Goal: Information Seeking & Learning: Understand process/instructions

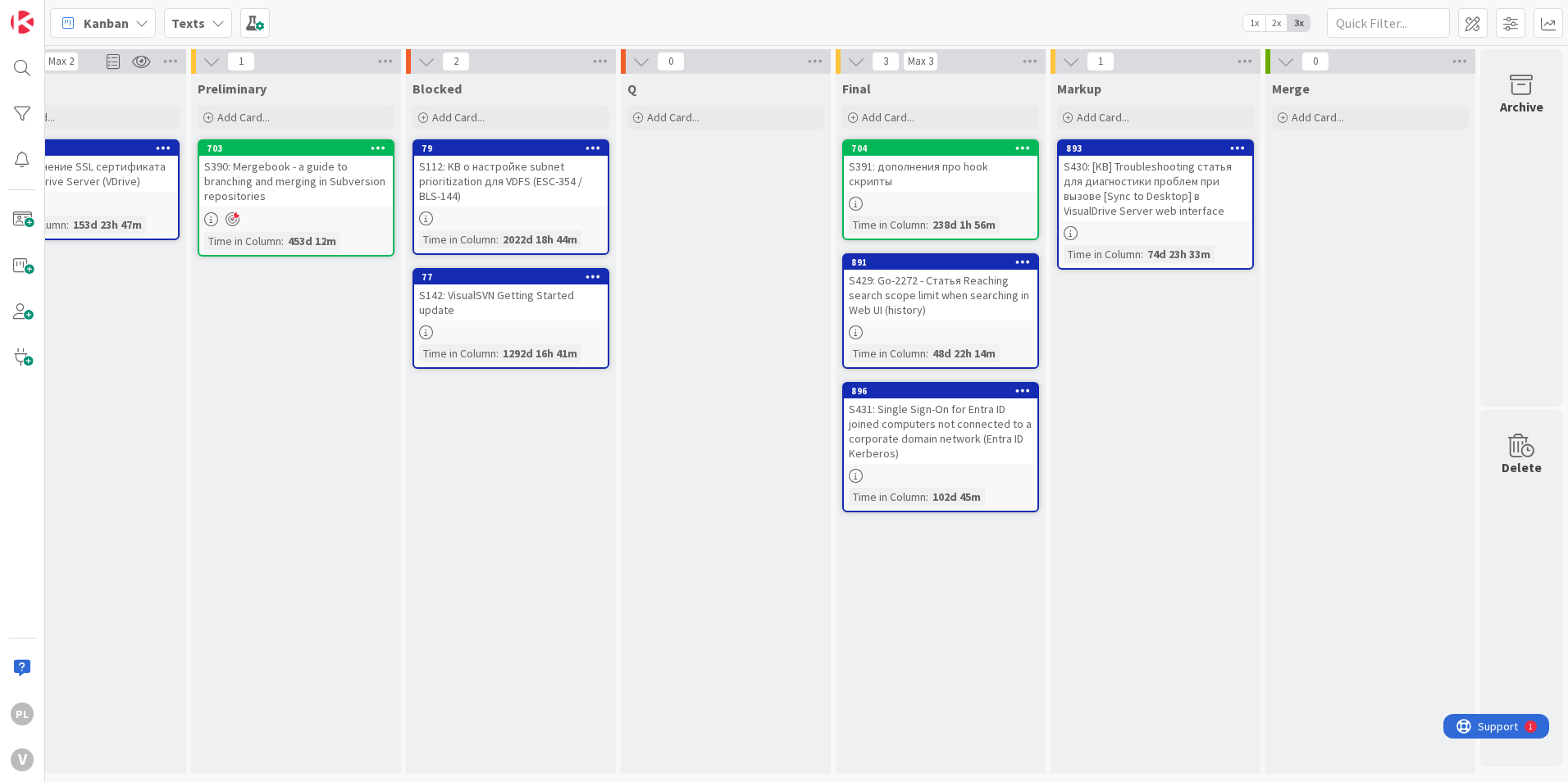
scroll to position [0, 517]
drag, startPoint x: 691, startPoint y: 298, endPoint x: 824, endPoint y: 294, distance: 133.1
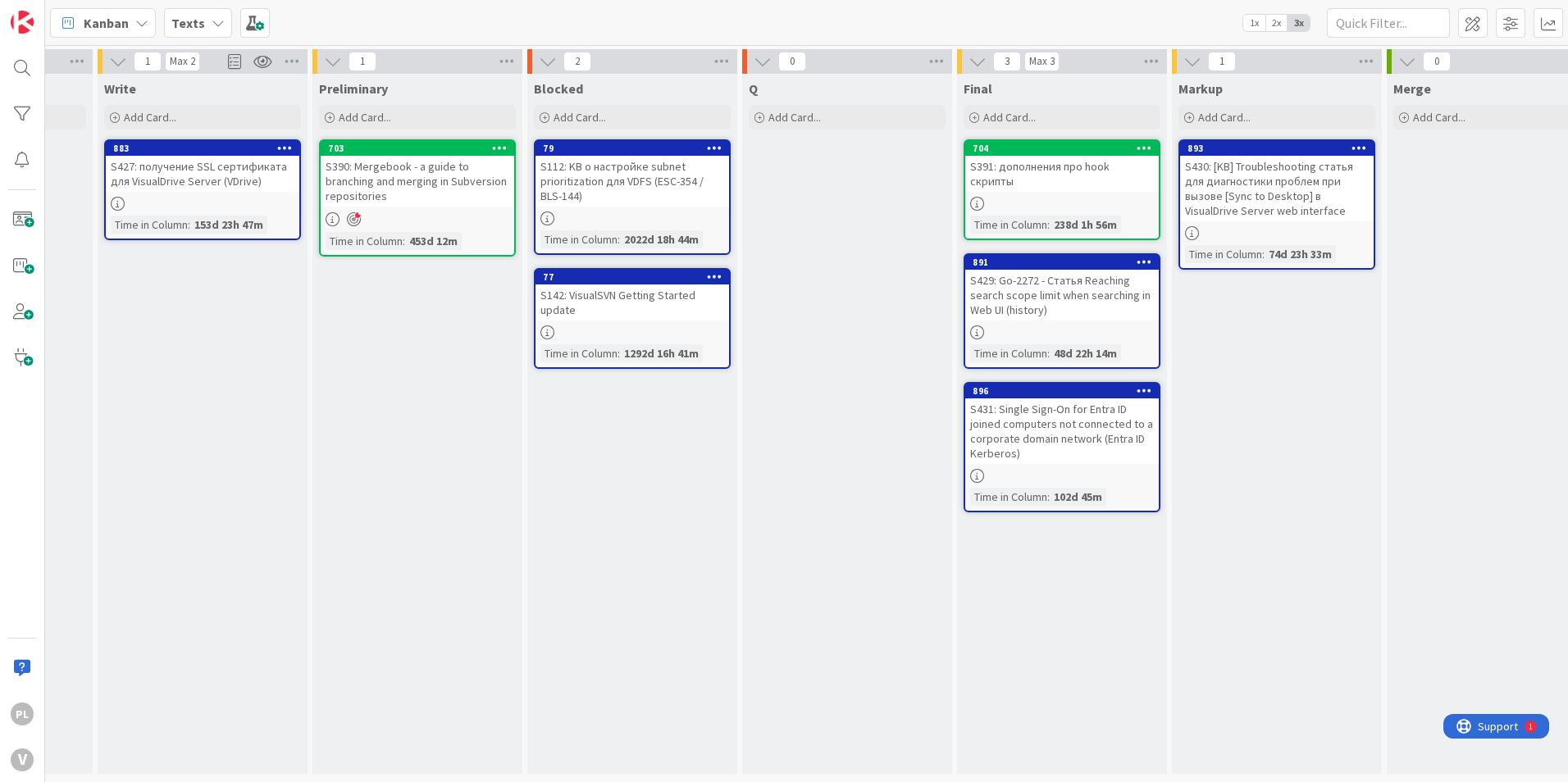
scroll to position [0, 230]
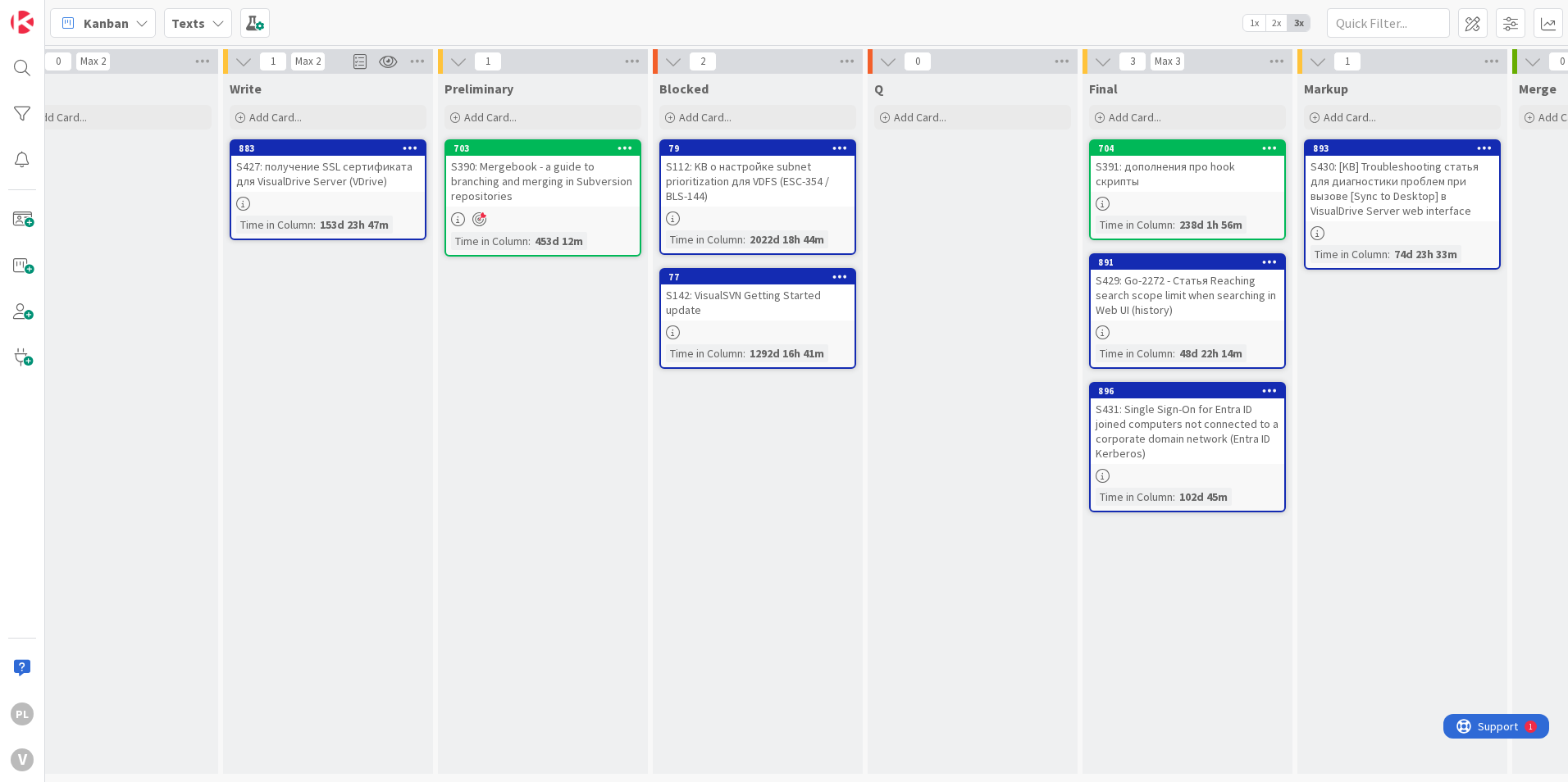
drag, startPoint x: 515, startPoint y: 439, endPoint x: 350, endPoint y: 440, distance: 165.0
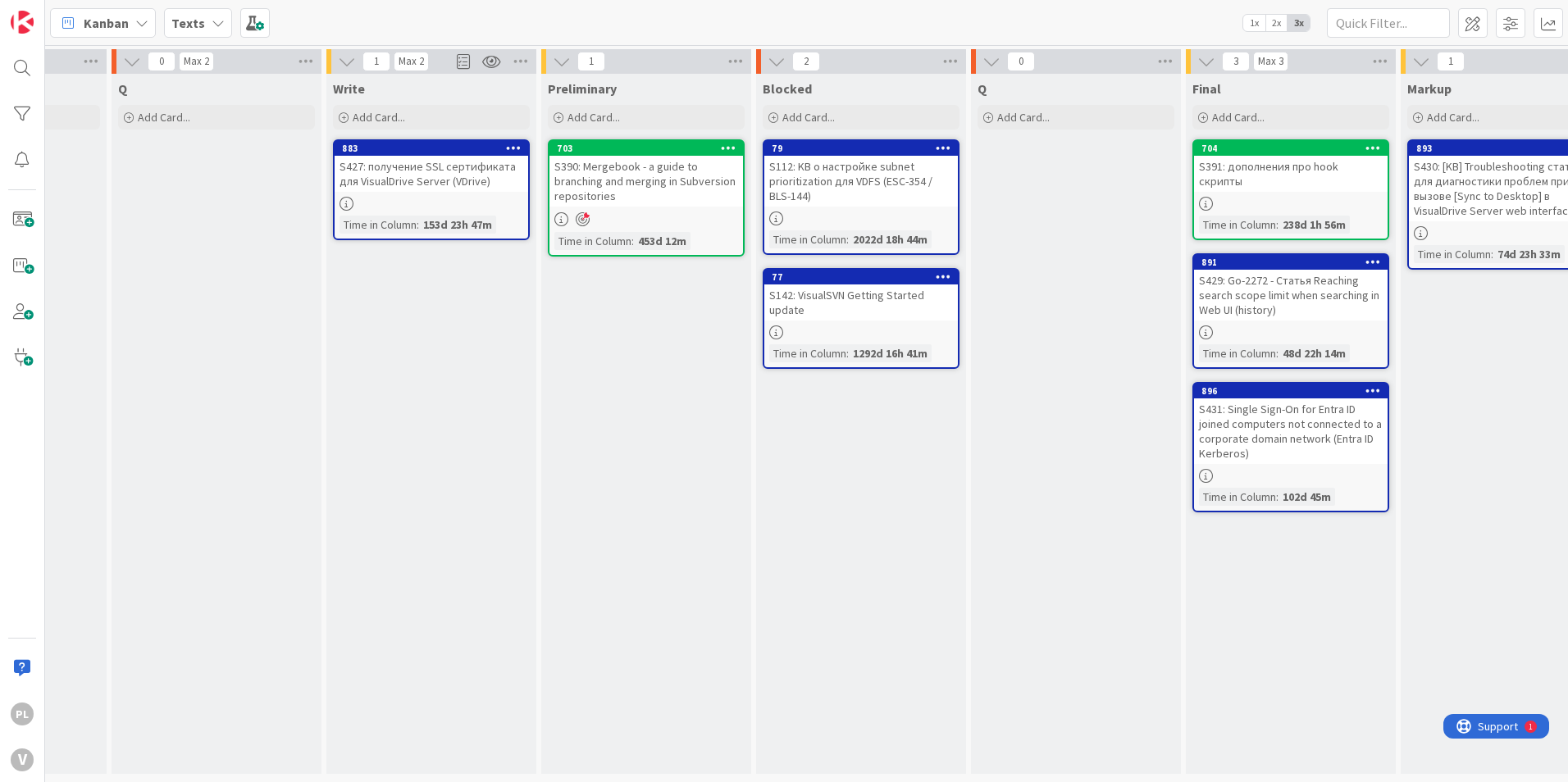
scroll to position [0, 89]
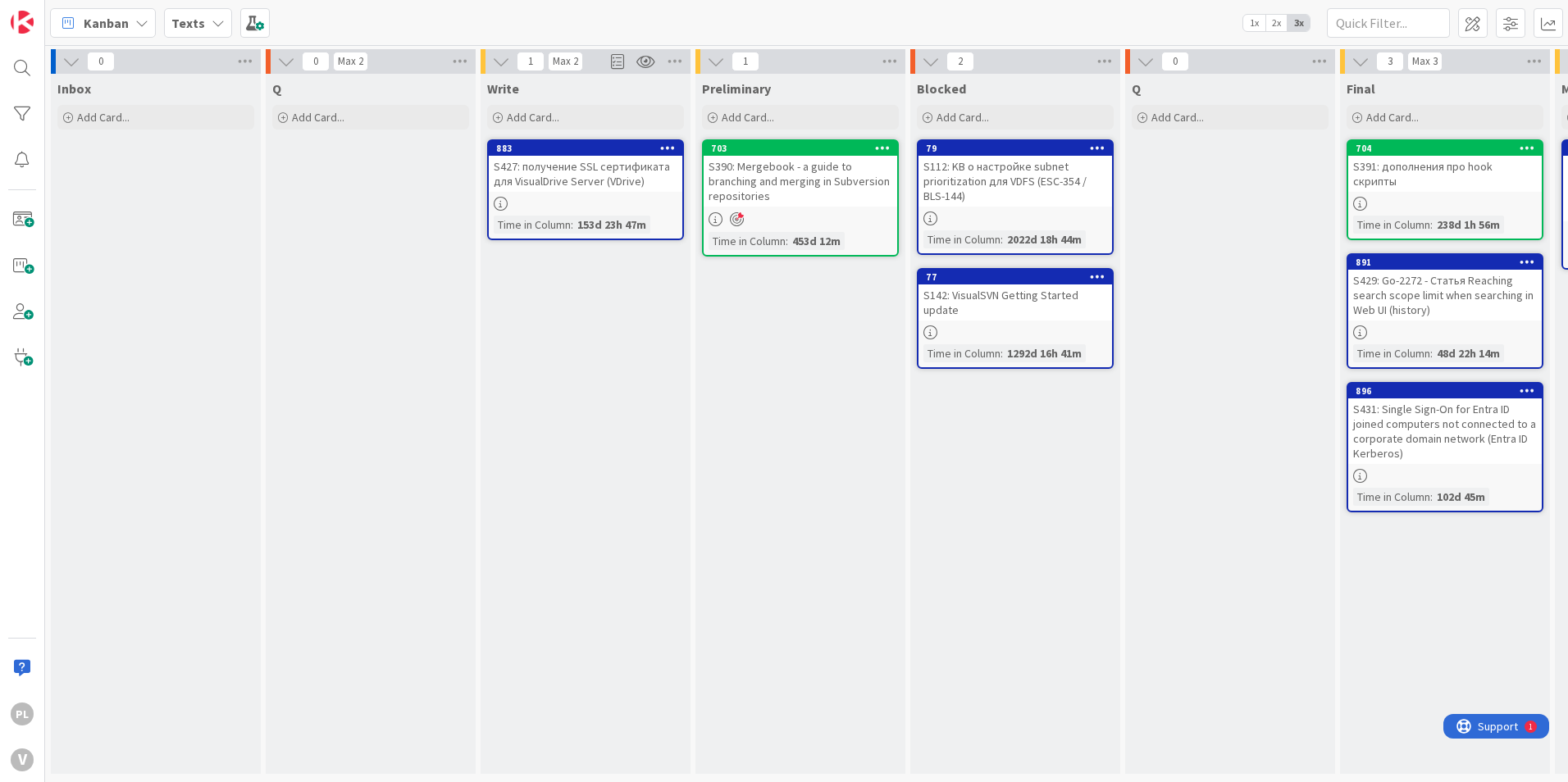
drag, startPoint x: 386, startPoint y: 449, endPoint x: 274, endPoint y: 447, distance: 112.0
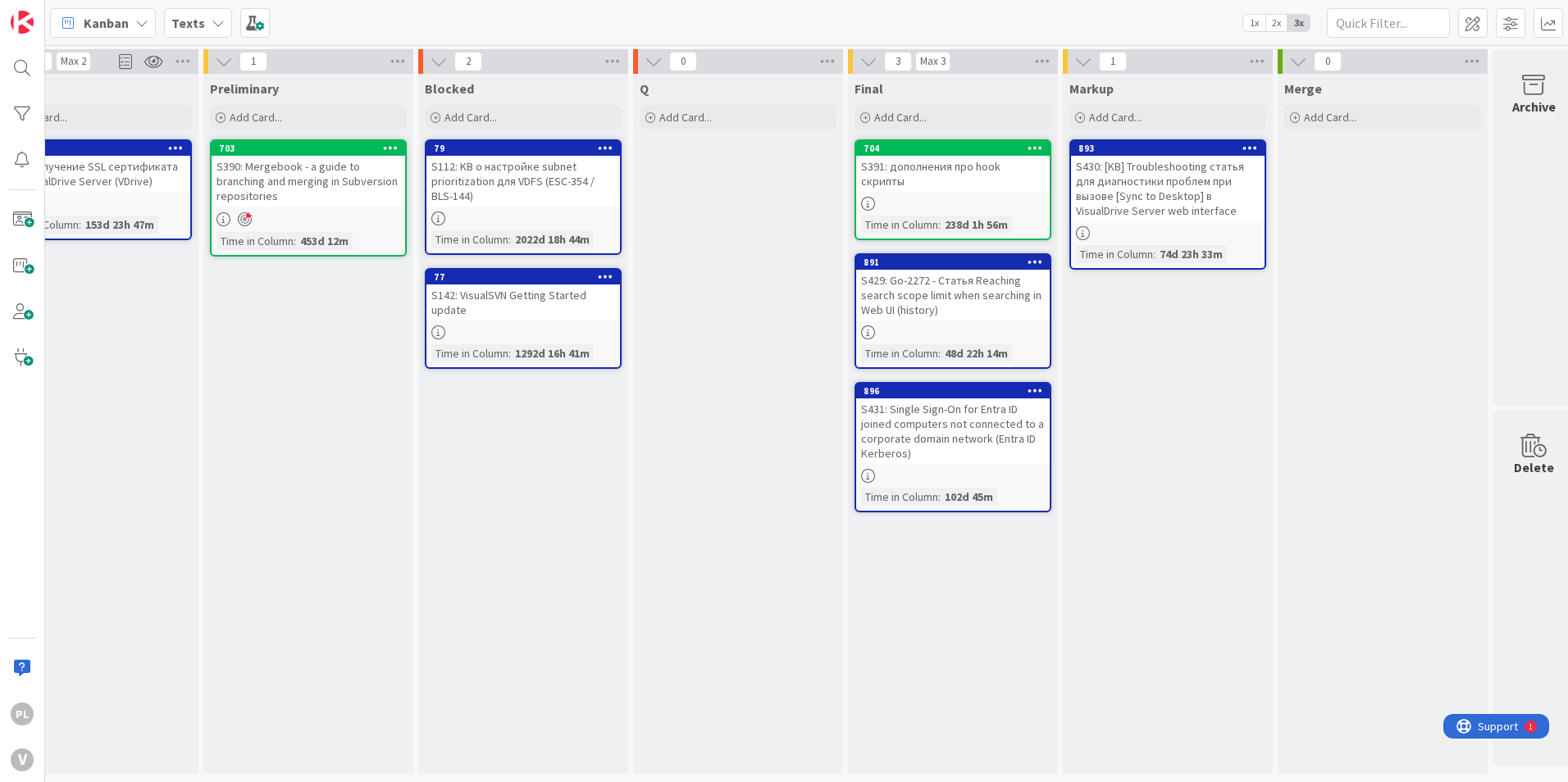
scroll to position [0, 517]
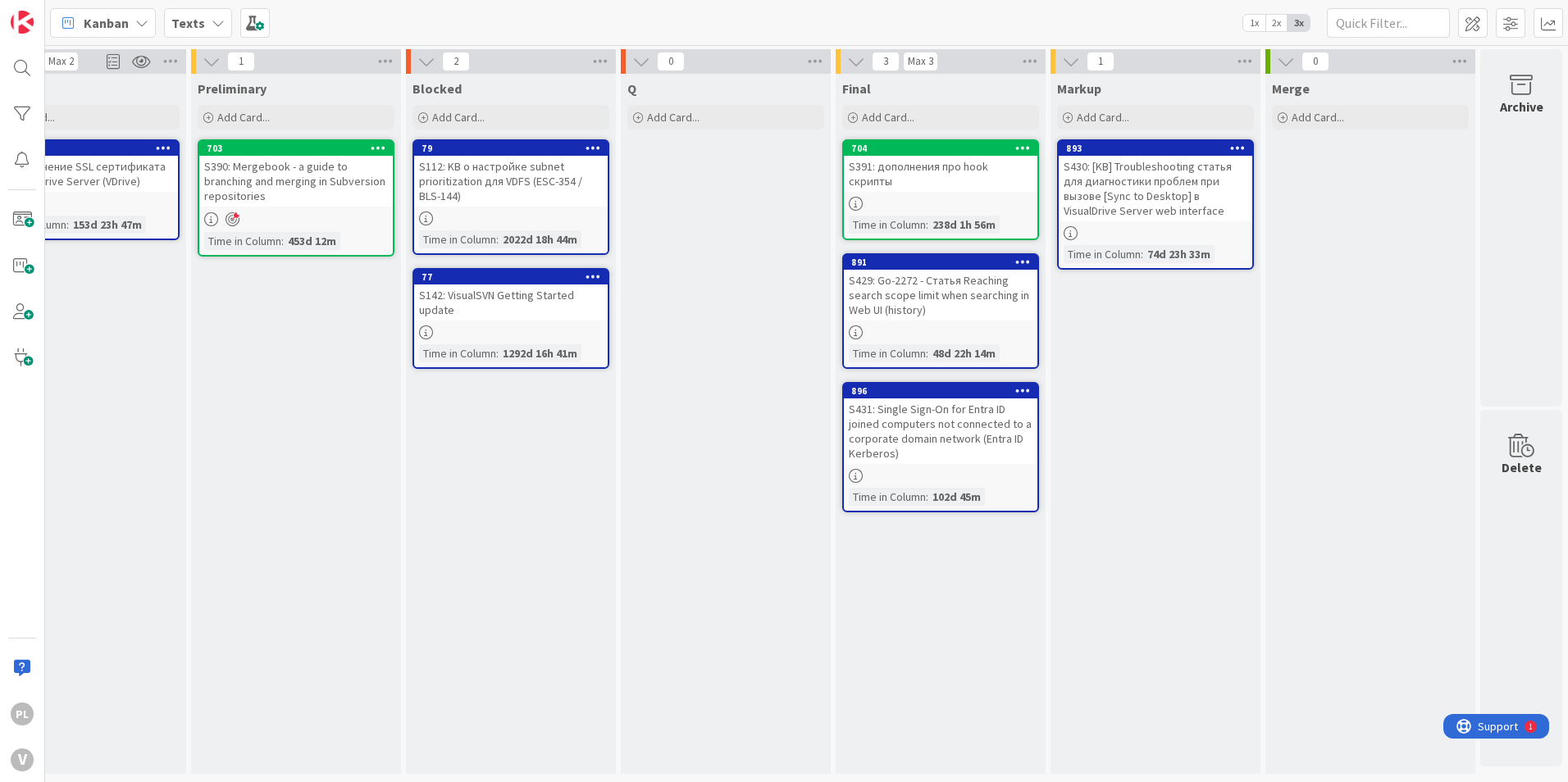
drag, startPoint x: 290, startPoint y: 442, endPoint x: 601, endPoint y: 429, distance: 311.3
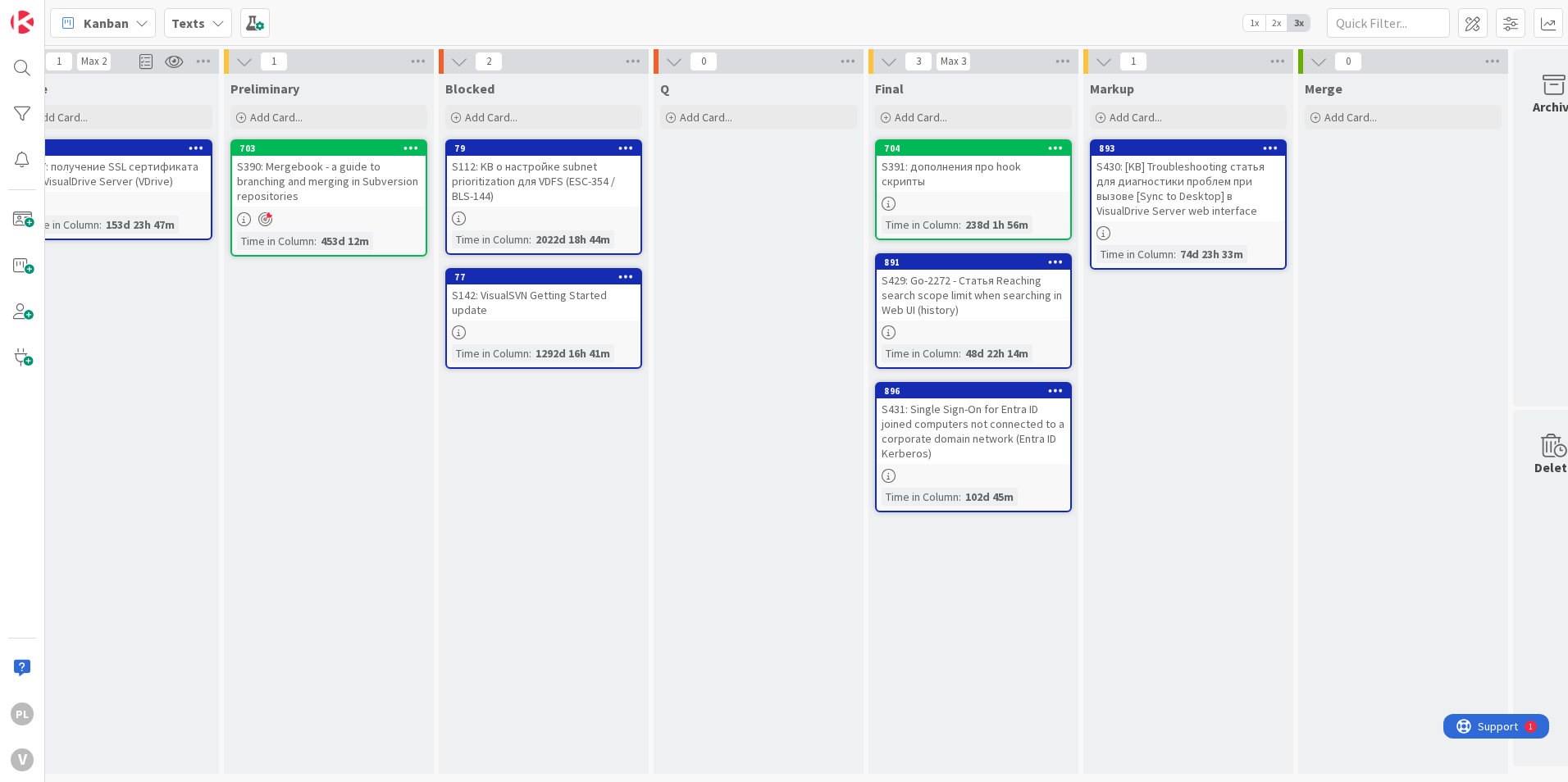
scroll to position [0, 286]
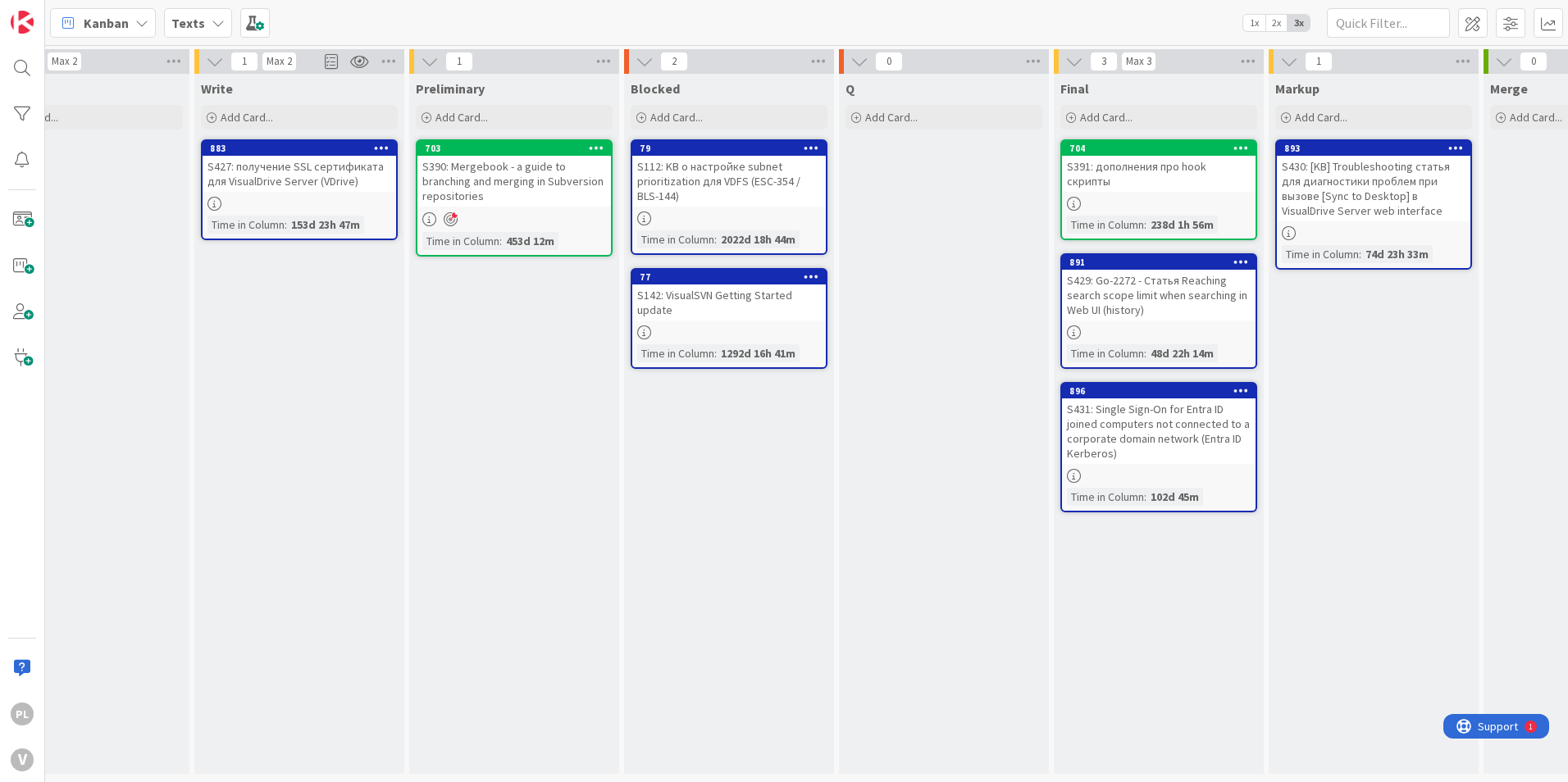
drag, startPoint x: 627, startPoint y: 473, endPoint x: 399, endPoint y: 480, distance: 228.1
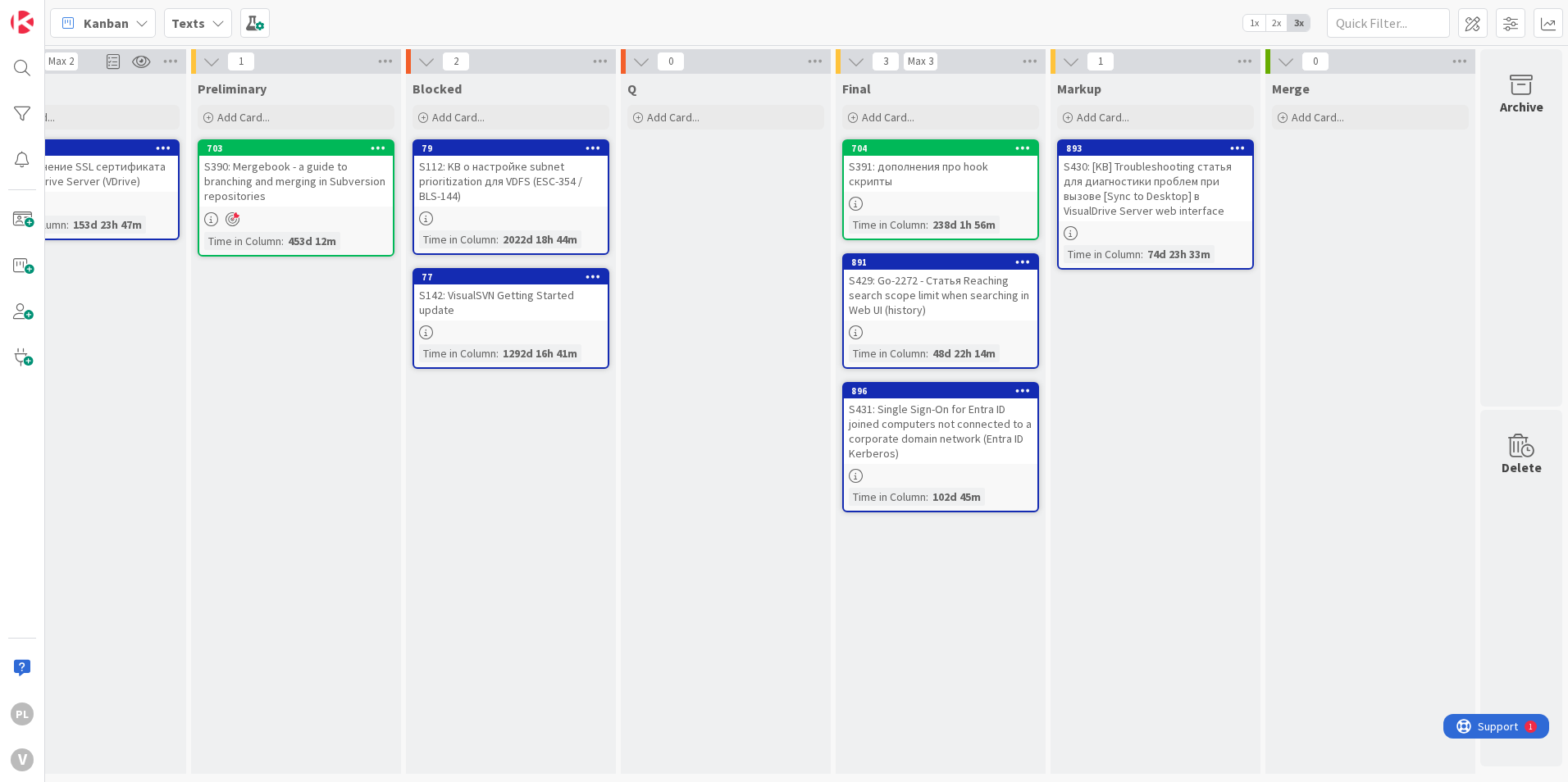
scroll to position [0, 517]
drag, startPoint x: 573, startPoint y: 461, endPoint x: 638, endPoint y: 462, distance: 65.0
drag, startPoint x: 212, startPoint y: 662, endPoint x: 156, endPoint y: 668, distance: 56.3
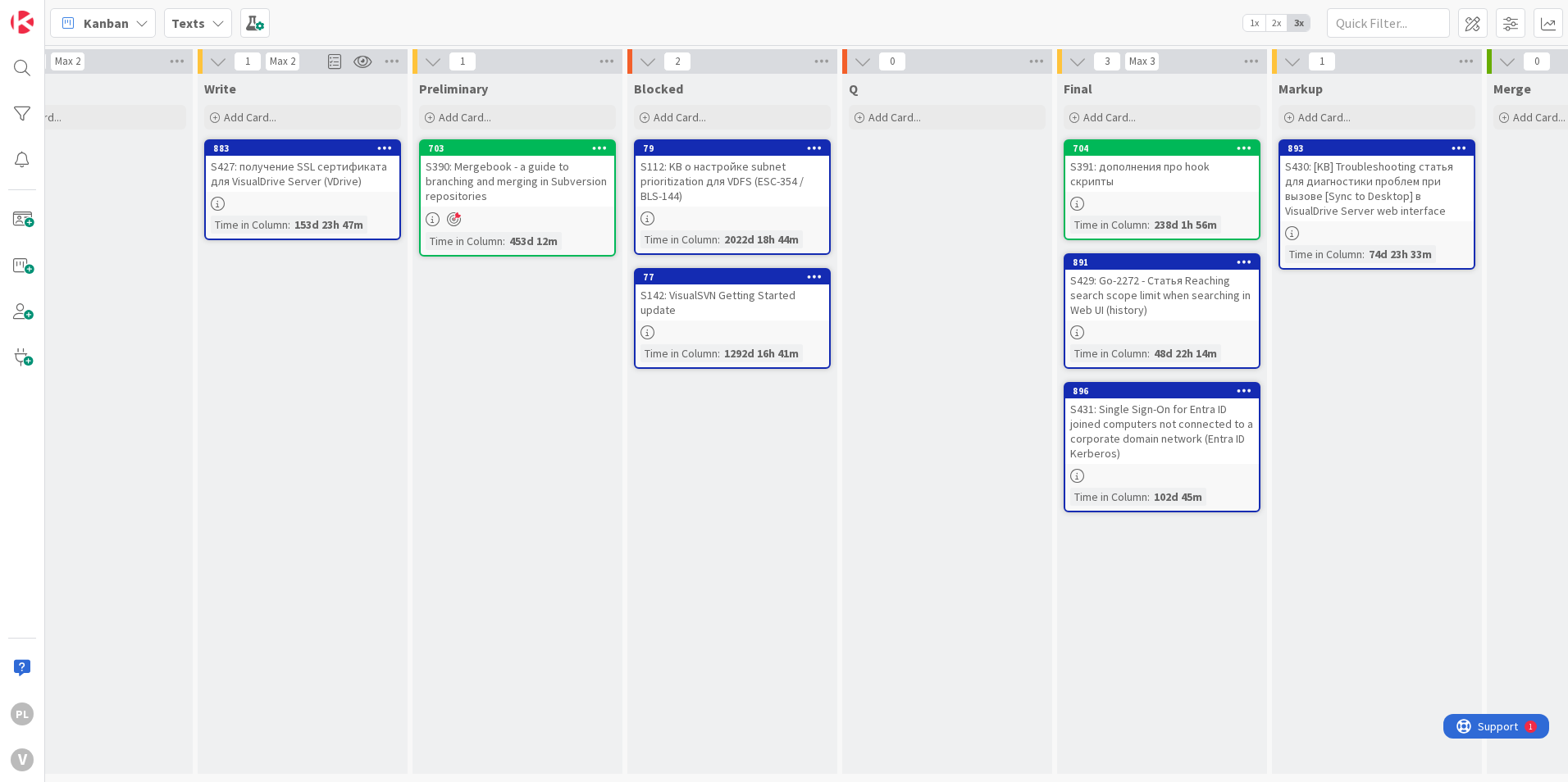
scroll to position [0, 0]
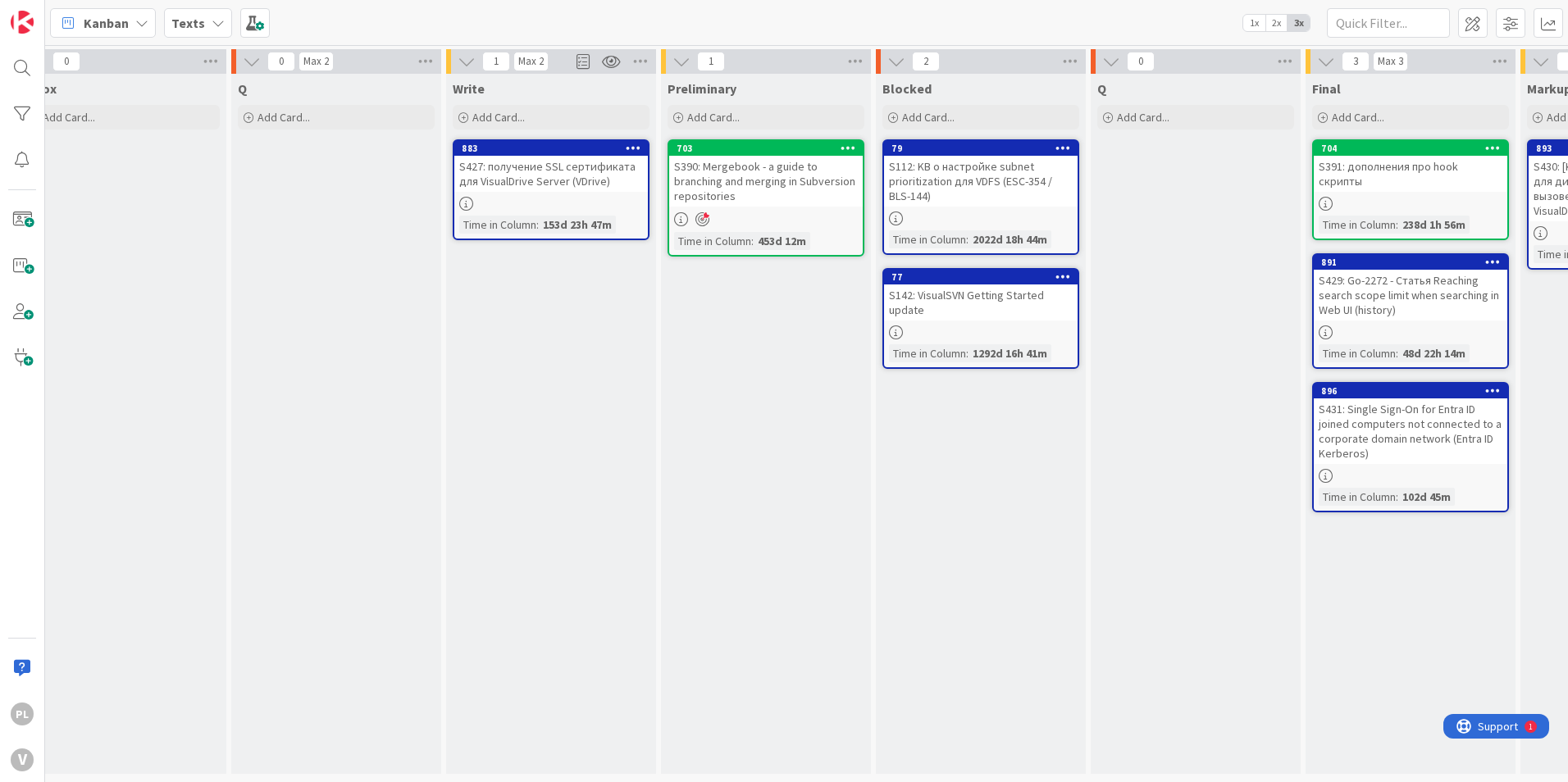
drag, startPoint x: 549, startPoint y: 653, endPoint x: 304, endPoint y: 644, distance: 245.2
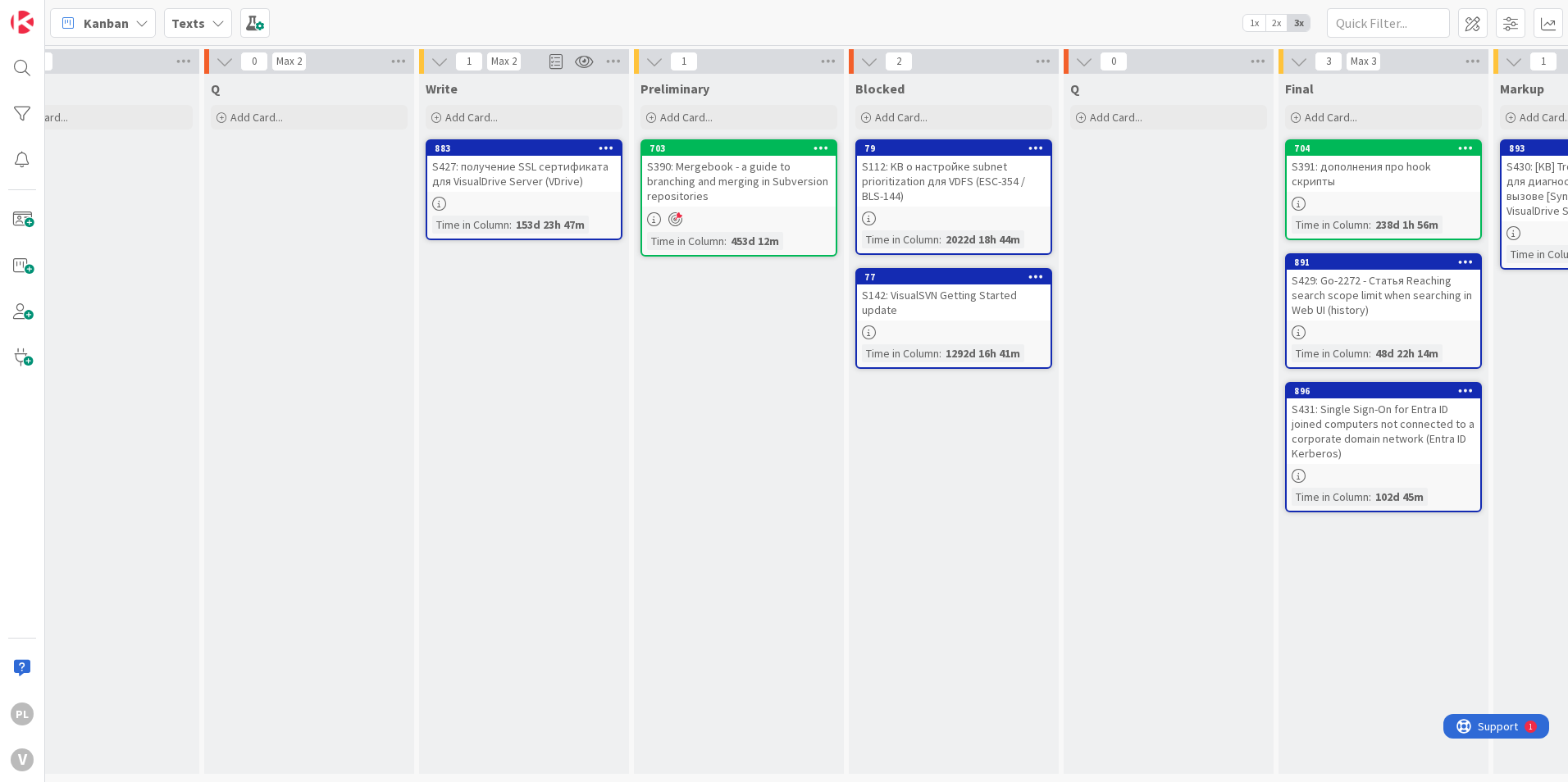
drag, startPoint x: 474, startPoint y: 582, endPoint x: 500, endPoint y: 580, distance: 26.1
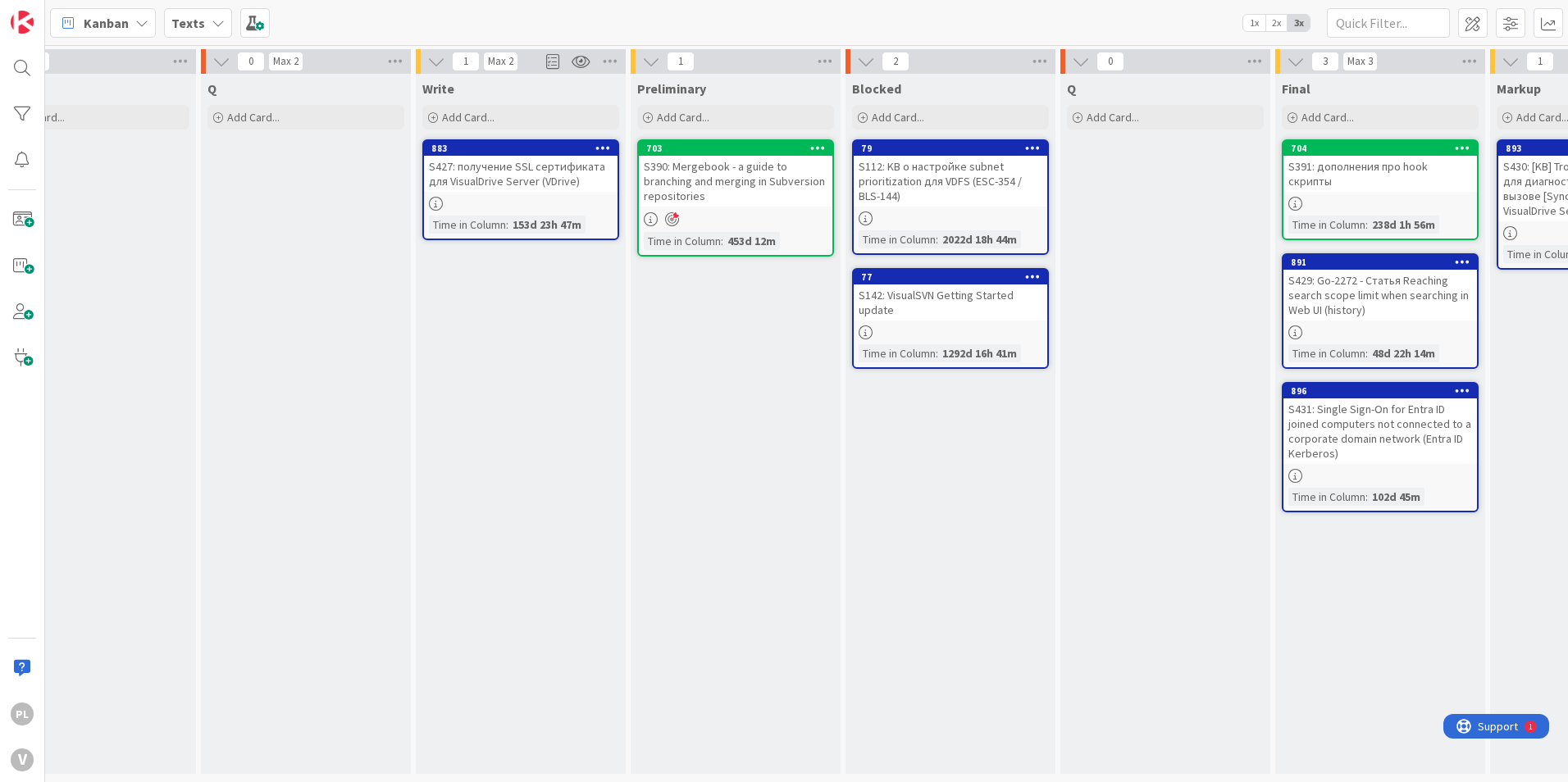
click at [522, 170] on div "S427: получение SSL сертификата для VisualDrive Server (VDrive)" at bounding box center [520, 173] width 193 height 36
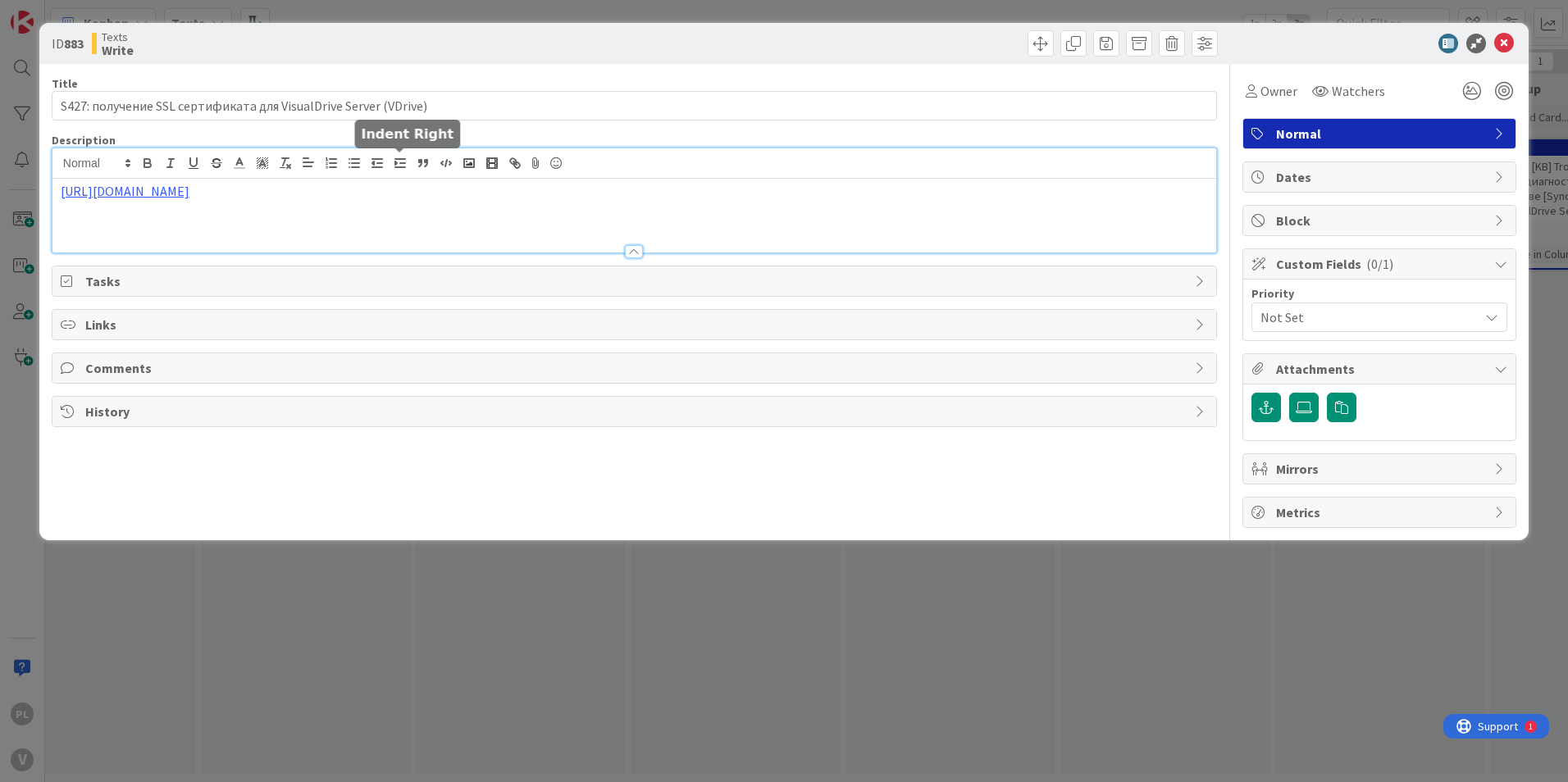
click at [406, 164] on div "[URL][DOMAIN_NAME]" at bounding box center [634, 200] width 1163 height 104
click at [190, 189] on link "[URL][DOMAIN_NAME]" at bounding box center [124, 191] width 129 height 16
click at [331, 214] on link "[URL][DOMAIN_NAME]" at bounding box center [317, 223] width 112 height 22
click at [254, 644] on div "ID 883 Texts Write Title 63 / 128 S427: получение SSL сертификата для VisualDri…" at bounding box center [784, 391] width 1568 height 782
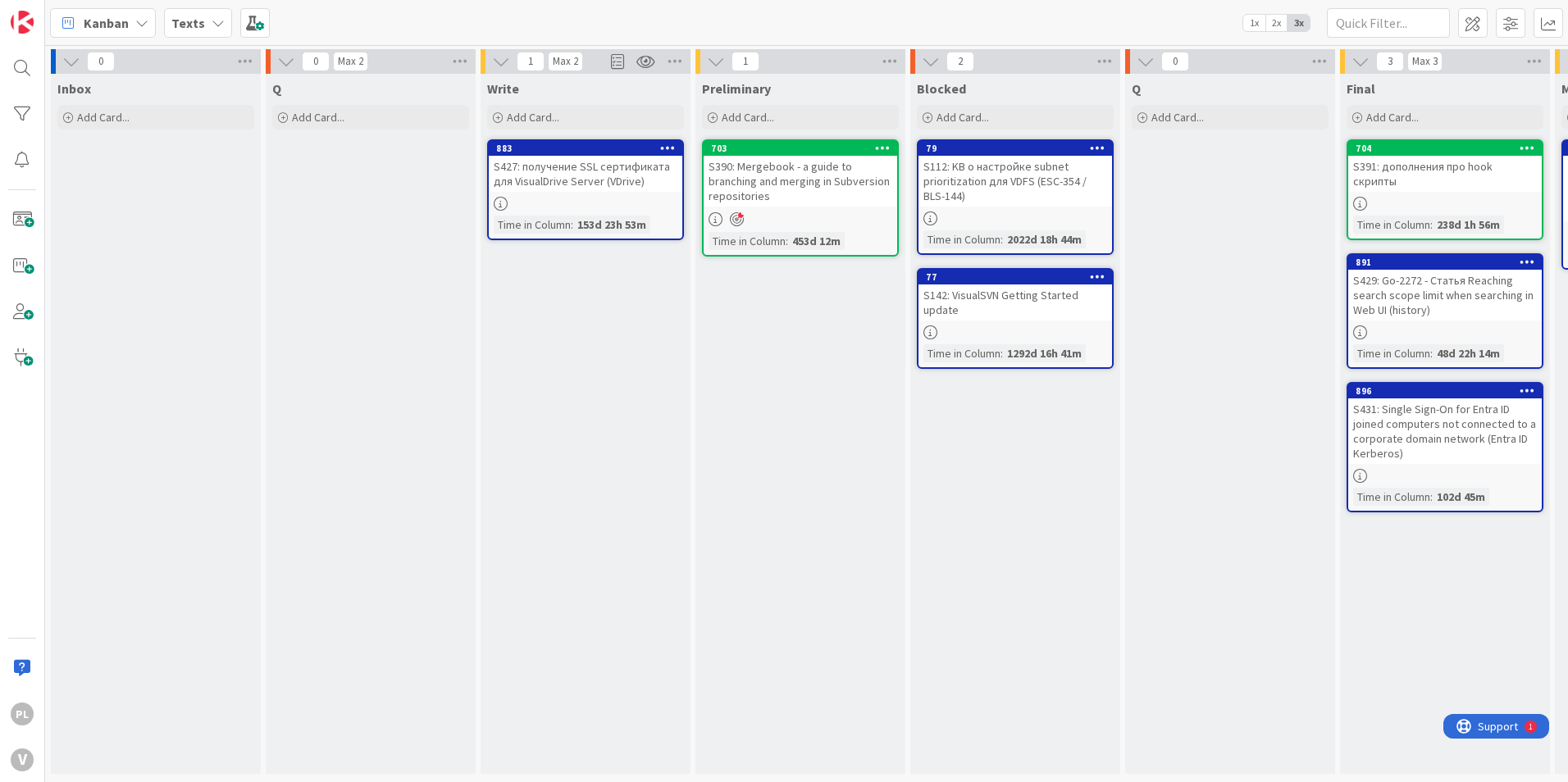
drag, startPoint x: 545, startPoint y: 513, endPoint x: 361, endPoint y: 508, distance: 184.1
